Goal: Task Accomplishment & Management: Complete application form

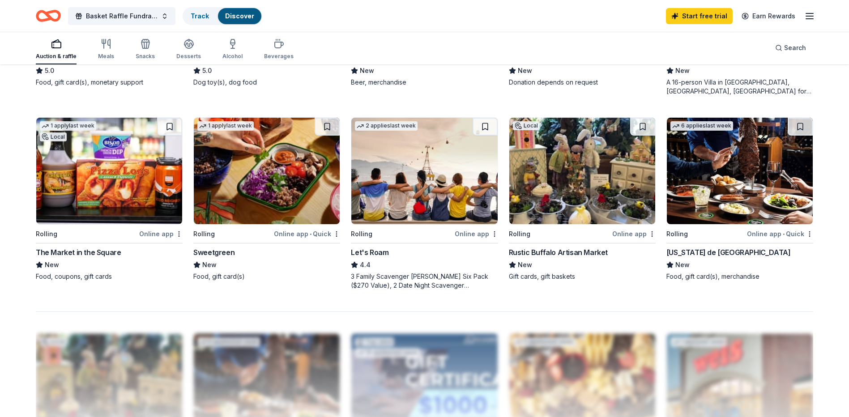
scroll to position [626, 0]
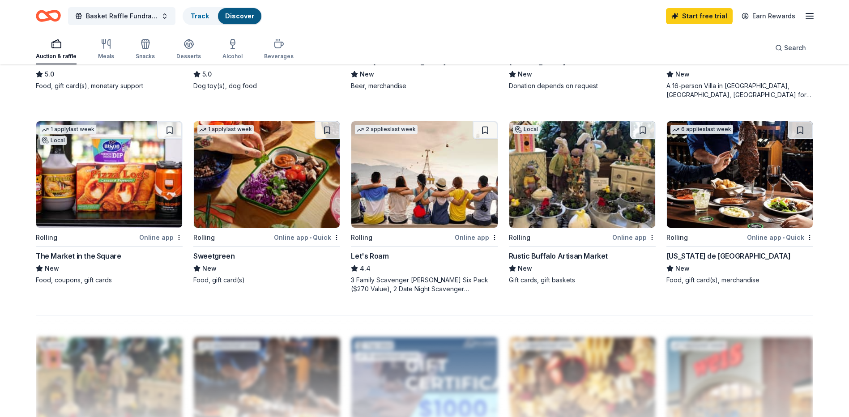
click at [714, 197] on img at bounding box center [740, 174] width 146 height 106
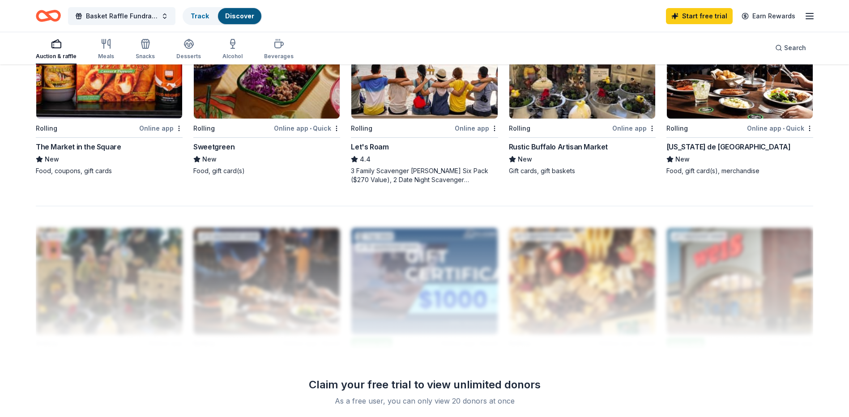
scroll to position [716, 0]
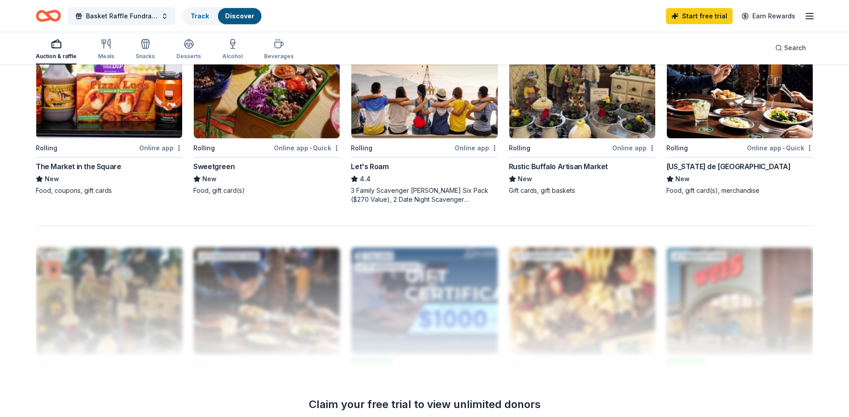
click at [566, 122] on img at bounding box center [582, 85] width 146 height 106
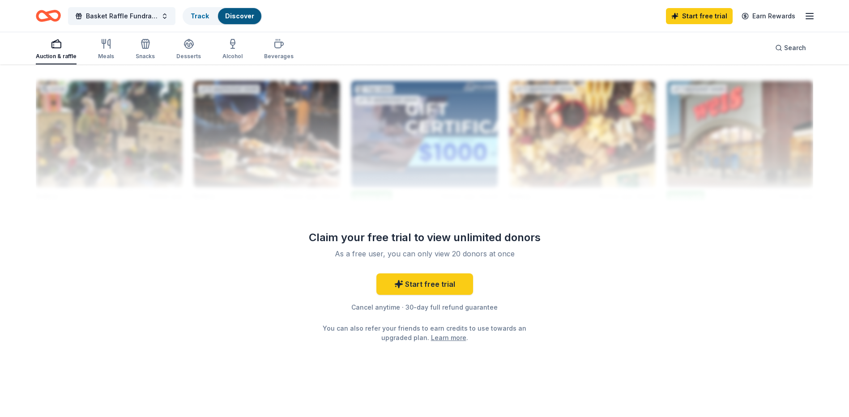
scroll to position [883, 0]
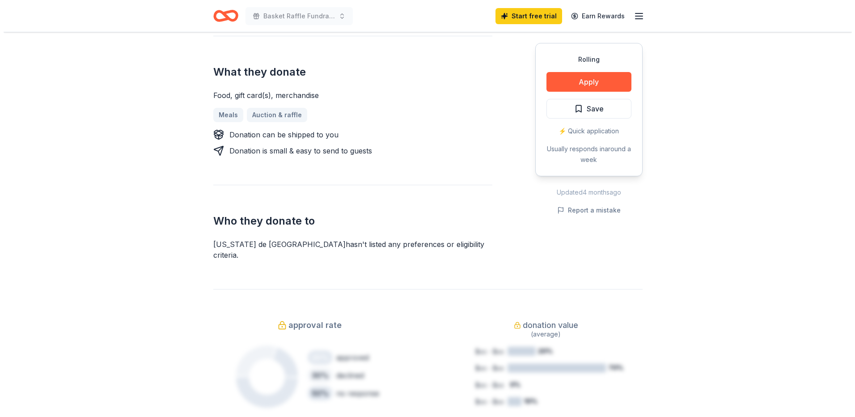
scroll to position [224, 0]
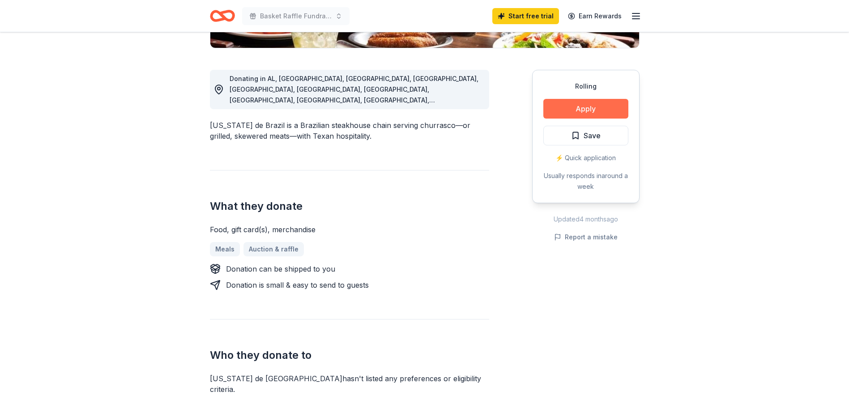
click at [556, 107] on button "Apply" at bounding box center [585, 109] width 85 height 20
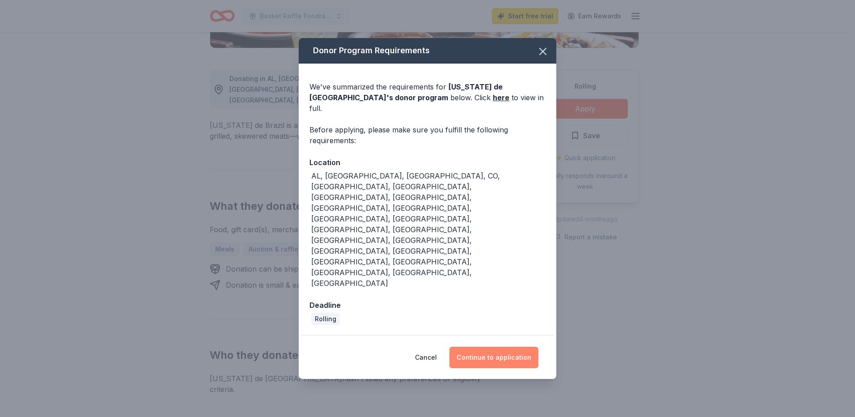
click at [481, 347] on button "Continue to application" at bounding box center [494, 357] width 89 height 21
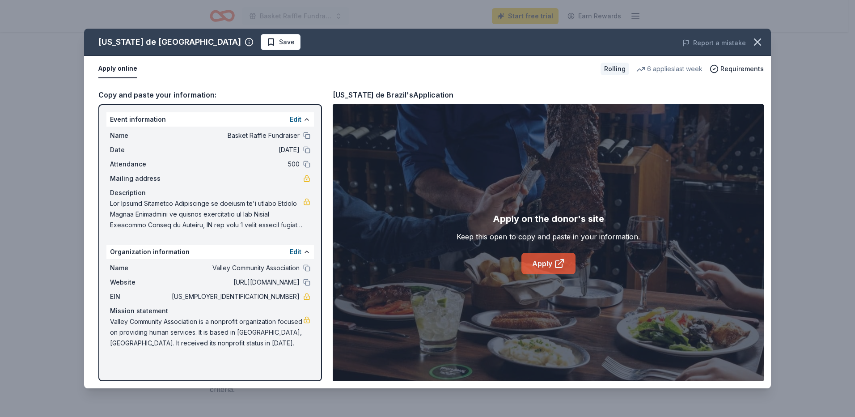
click at [531, 266] on link "Apply" at bounding box center [549, 263] width 54 height 21
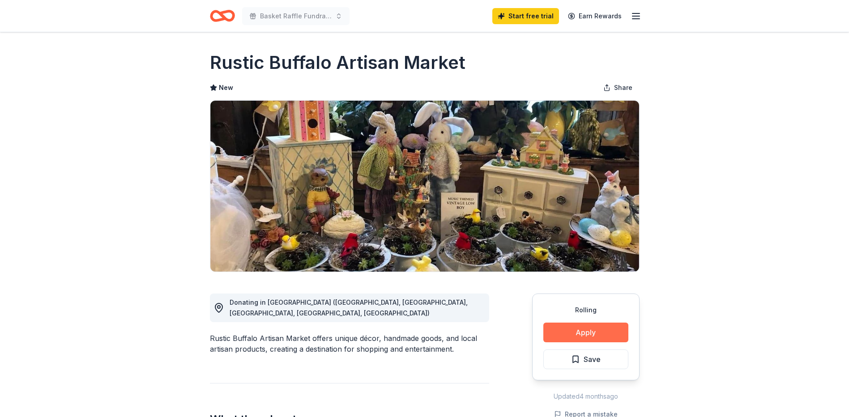
click at [581, 336] on button "Apply" at bounding box center [585, 333] width 85 height 20
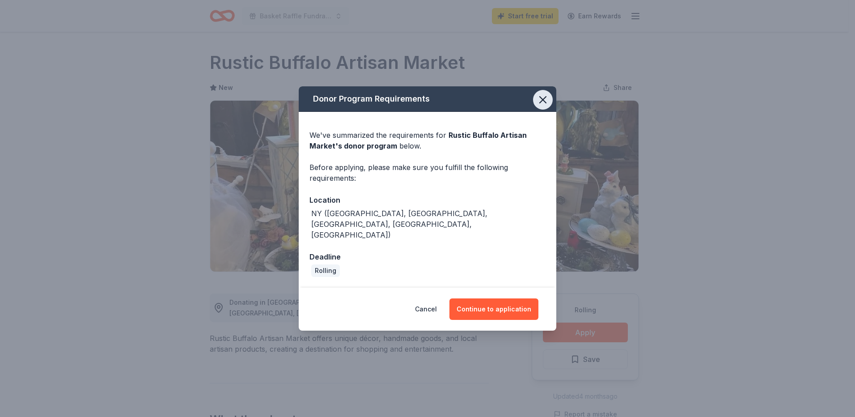
click at [544, 103] on icon "button" at bounding box center [543, 100] width 13 height 13
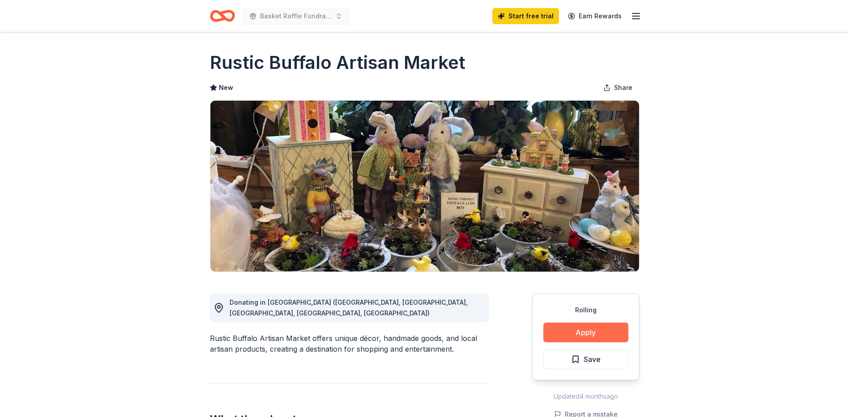
click at [583, 332] on button "Apply" at bounding box center [585, 333] width 85 height 20
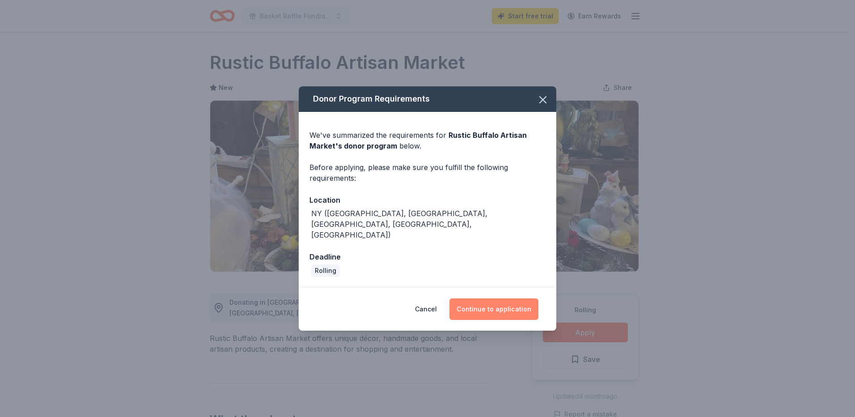
click at [498, 301] on button "Continue to application" at bounding box center [494, 308] width 89 height 21
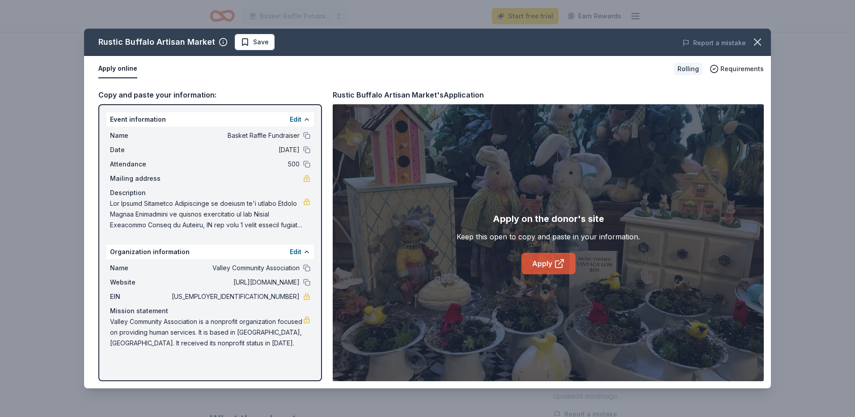
click at [540, 265] on link "Apply" at bounding box center [549, 263] width 54 height 21
